Goal: Navigation & Orientation: Understand site structure

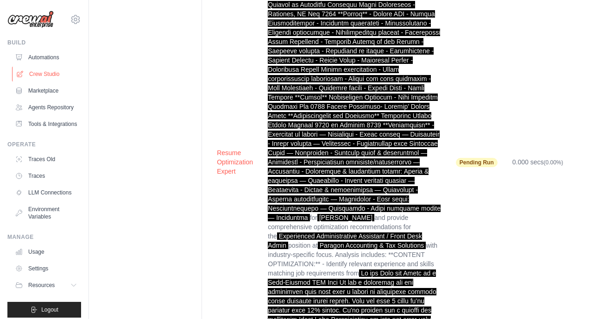
click at [38, 76] on link "Crew Studio" at bounding box center [47, 74] width 70 height 15
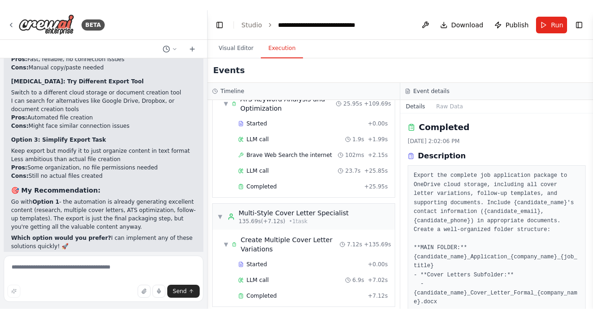
scroll to position [15333, 0]
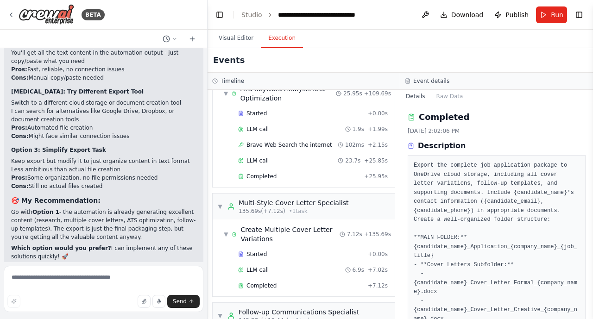
drag, startPoint x: 589, startPoint y: 131, endPoint x: 589, endPoint y: 185, distance: 54.7
click at [589, 185] on button "Toggle Sidebar" at bounding box center [592, 159] width 7 height 319
click at [589, 186] on button "Toggle Sidebar" at bounding box center [592, 159] width 7 height 319
drag, startPoint x: 589, startPoint y: 186, endPoint x: 584, endPoint y: 186, distance: 5.1
click at [587, 186] on div "BETA Build a Crew to Tailor Job Applications ▶ Thought process I'll help you bu…" at bounding box center [296, 159] width 593 height 319
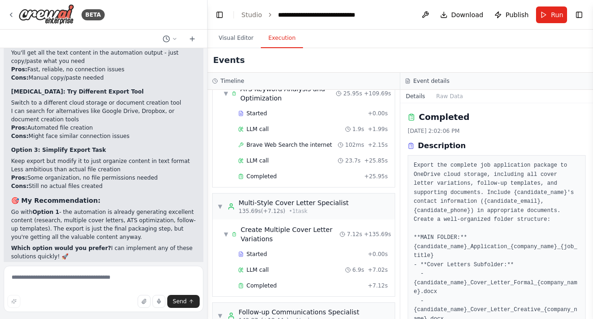
click at [579, 186] on pre "Export the complete job application package to OneDrive cloud storage, includin…" at bounding box center [497, 310] width 166 height 298
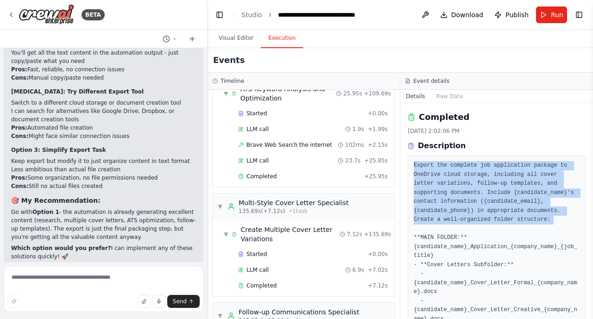
click at [579, 186] on pre "Export the complete job application package to OneDrive cloud storage, includin…" at bounding box center [497, 310] width 166 height 298
click at [593, 118] on html "BETA Build a Crew to Tailor Job Applications ▶ Thought process I'll help you bu…" at bounding box center [296, 159] width 593 height 319
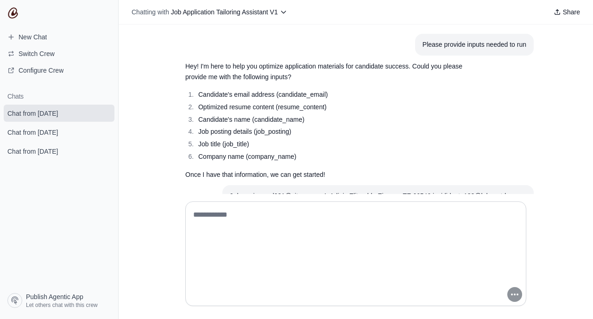
click at [465, 90] on li "Candidate's email address (candidate_email)" at bounding box center [339, 94] width 286 height 11
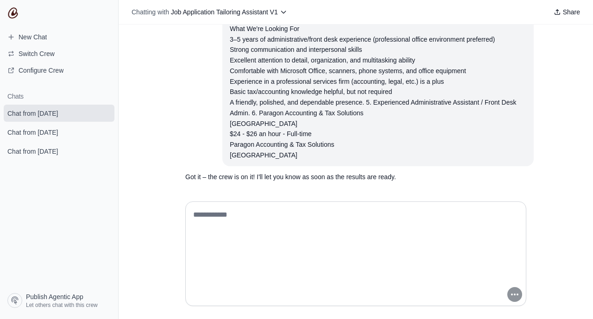
scroll to position [950, 0]
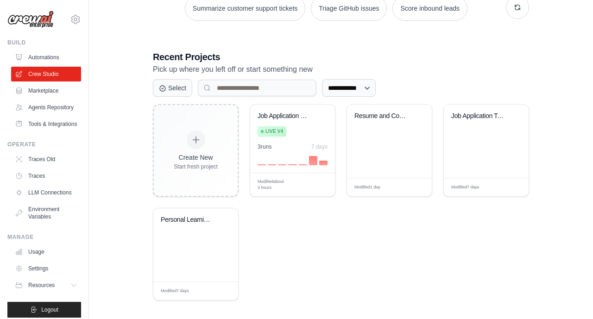
scroll to position [158, 0]
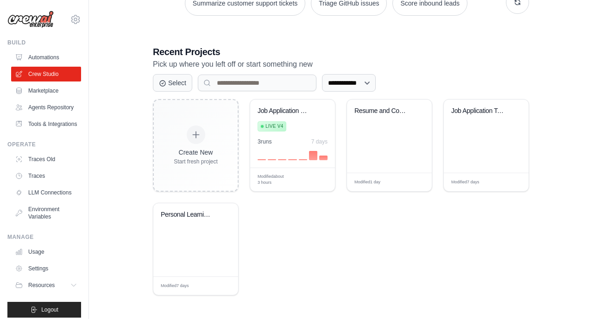
click at [111, 152] on div "**********" at bounding box center [341, 81] width 475 height 459
click at [46, 92] on link "Marketplace" at bounding box center [47, 90] width 70 height 15
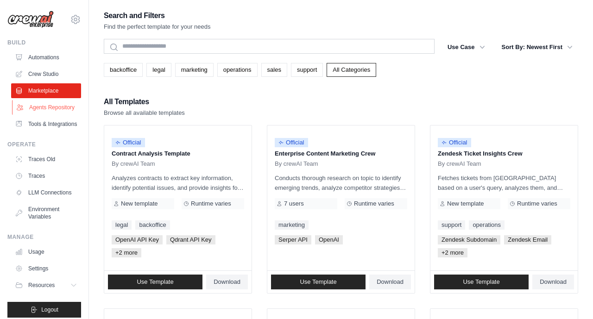
click at [44, 110] on link "Agents Repository" at bounding box center [47, 107] width 70 height 15
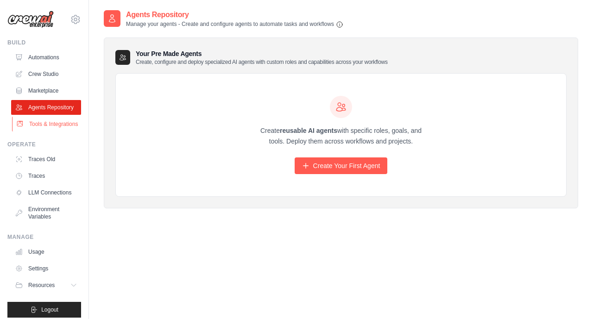
click at [41, 122] on link "Tools & Integrations" at bounding box center [47, 124] width 70 height 15
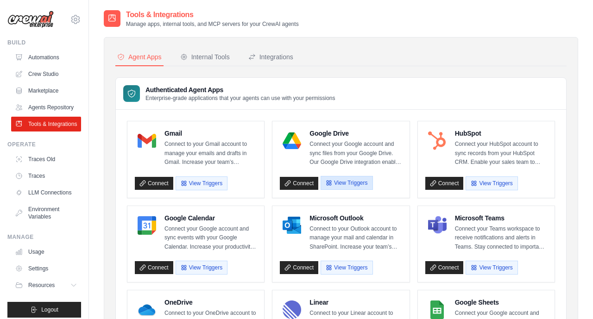
click at [322, 189] on button "View Triggers" at bounding box center [347, 183] width 52 height 14
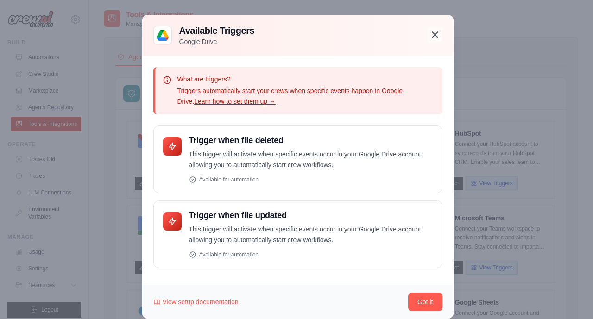
click at [437, 36] on icon "button" at bounding box center [435, 35] width 6 height 6
